Goal: Information Seeking & Learning: Learn about a topic

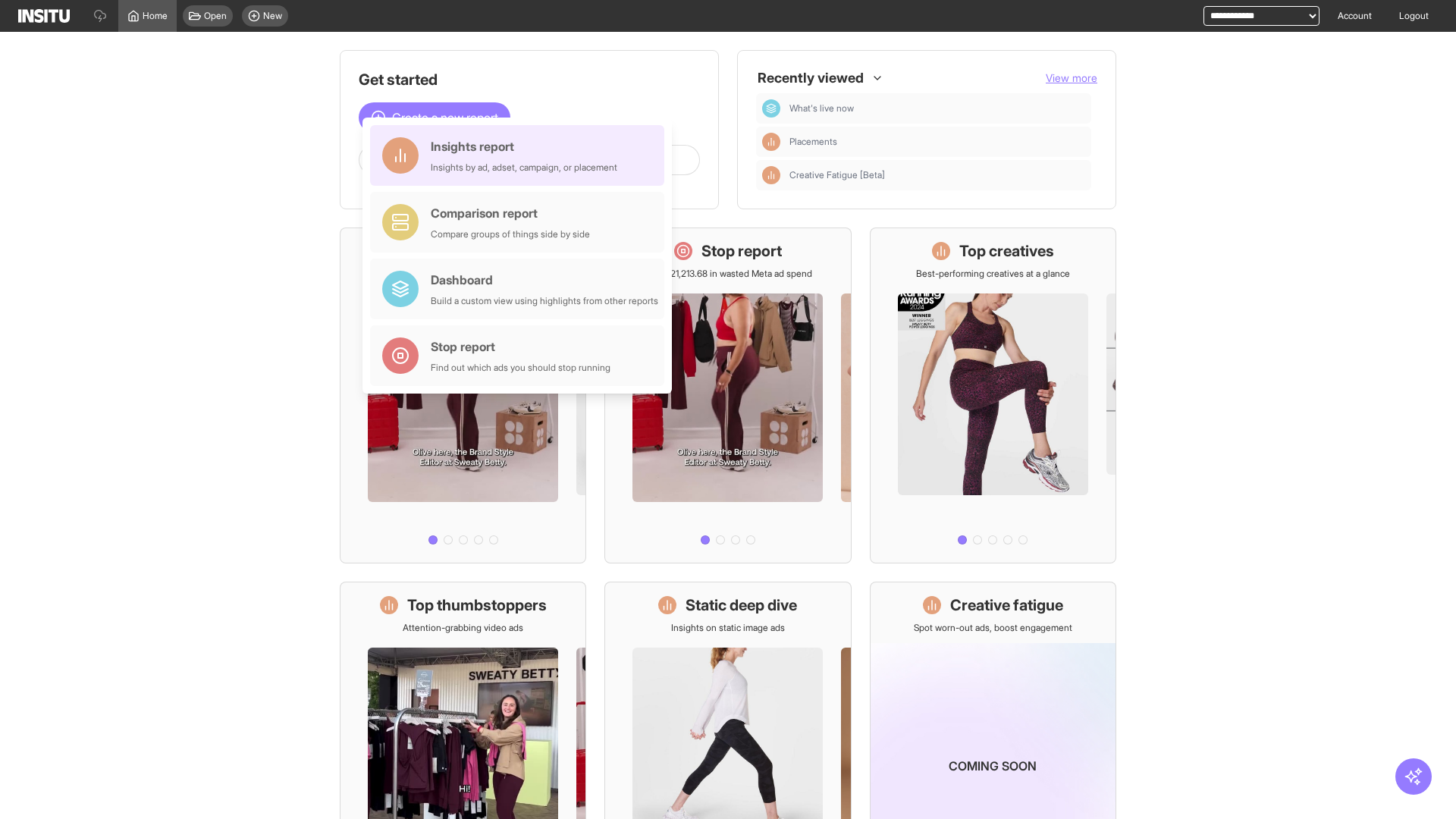
click at [521, 156] on div "Insights report Insights by ad, adset, campaign, or placement" at bounding box center [524, 155] width 187 height 37
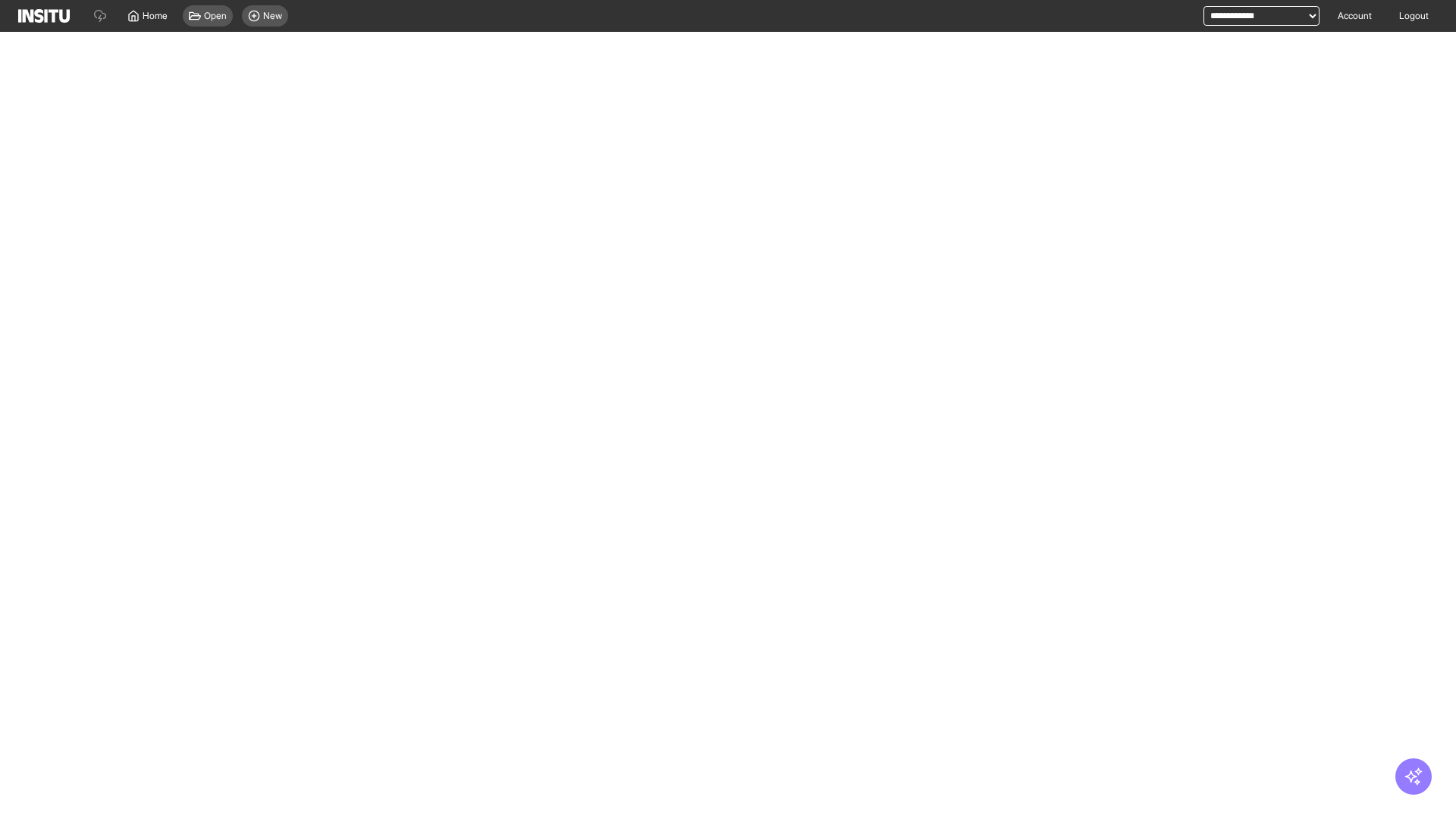
select select "**"
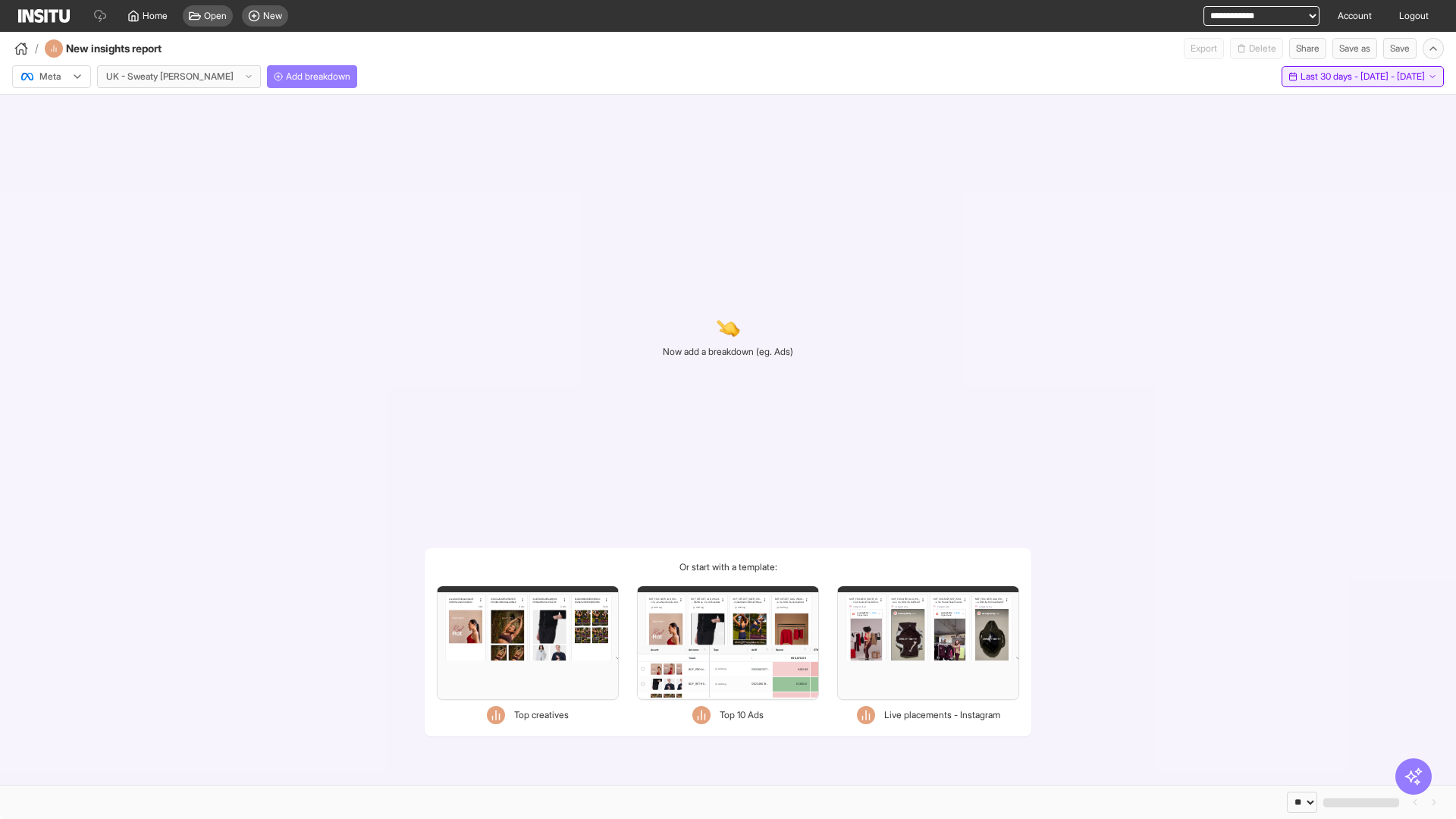
click at [1335, 76] on span "Last 30 days - [DATE] - [DATE]" at bounding box center [1362, 76] width 124 height 12
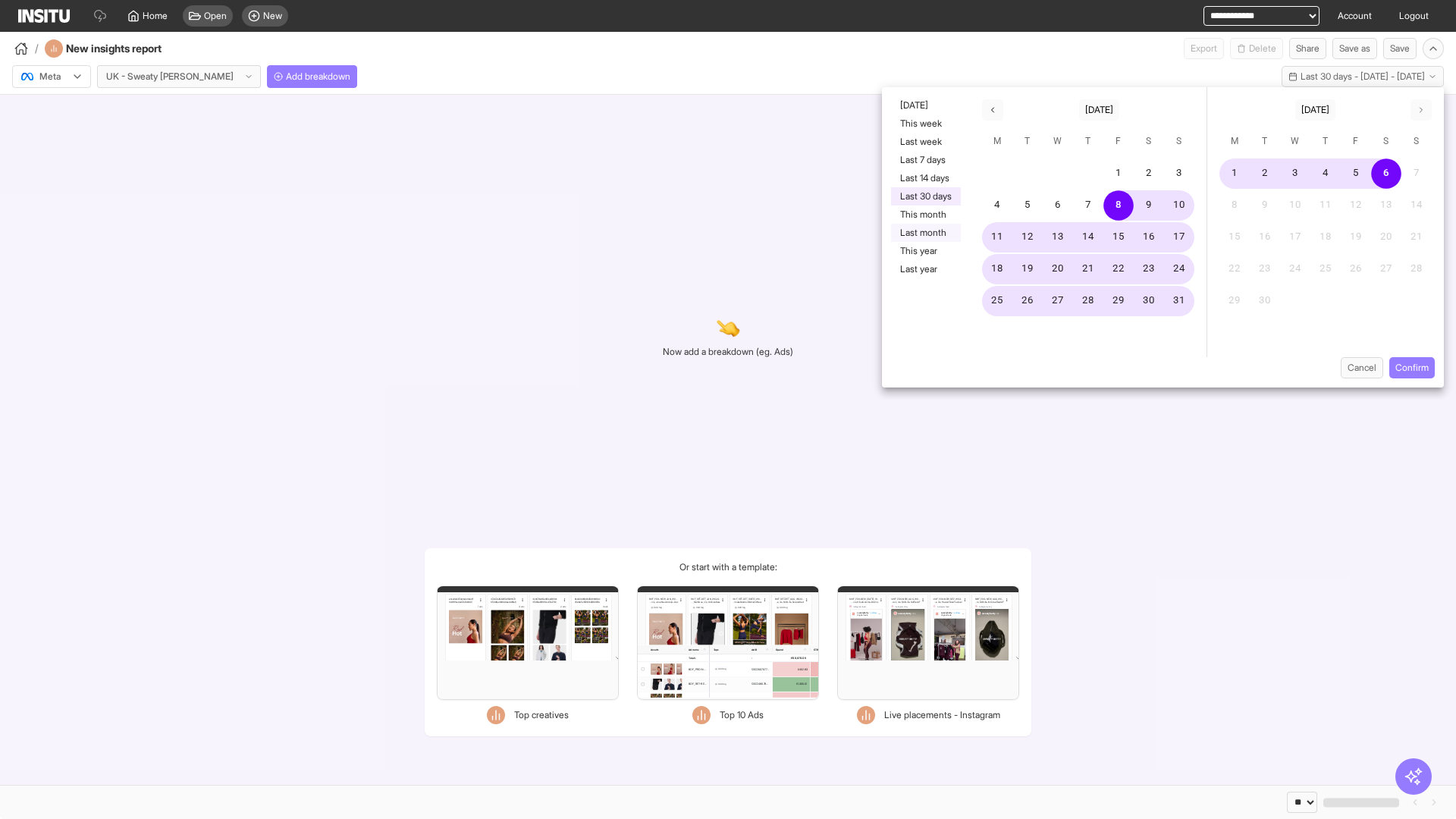
click at [924, 233] on button "Last month" at bounding box center [926, 233] width 70 height 18
